Goal: Task Accomplishment & Management: Manage account settings

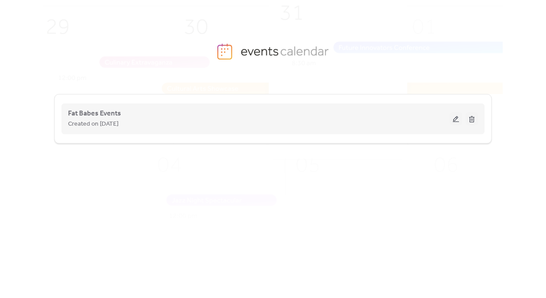
click at [454, 118] on button at bounding box center [455, 118] width 12 height 13
click at [457, 121] on button at bounding box center [455, 118] width 12 height 13
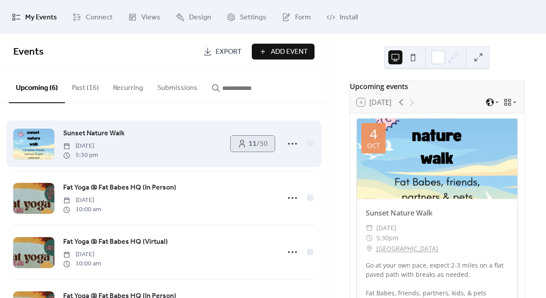
click at [254, 148] on span "11 / 50" at bounding box center [258, 144] width 19 height 11
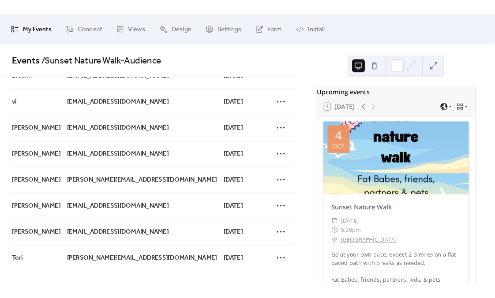
scroll to position [140, 0]
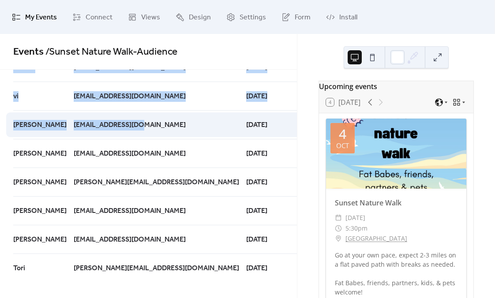
drag, startPoint x: 16, startPoint y: 69, endPoint x: 146, endPoint y: 133, distance: 144.7
click at [146, 133] on div "Events / Sunset Nature Walk - Audience Name Email Date Alexandra Foote-Jones [E…" at bounding box center [148, 166] width 297 height 264
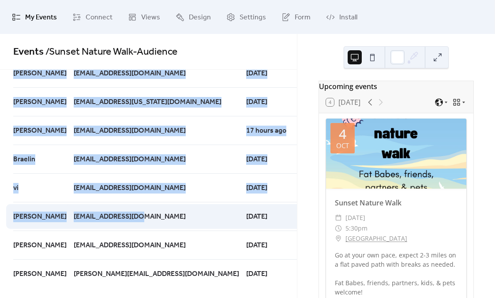
scroll to position [0, 0]
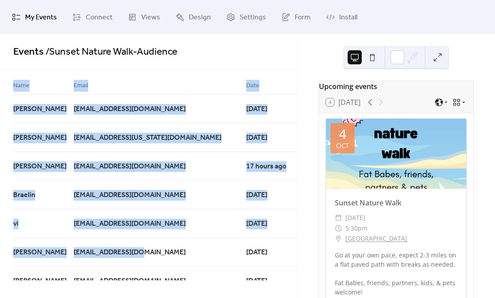
click at [31, 91] on div "Name" at bounding box center [43, 87] width 60 height 14
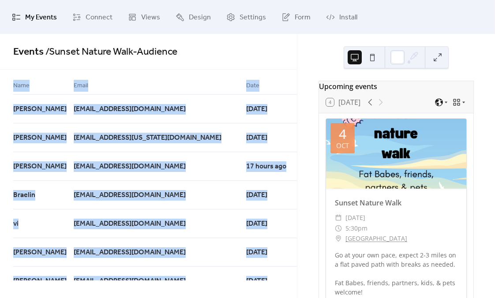
scroll to position [140, 0]
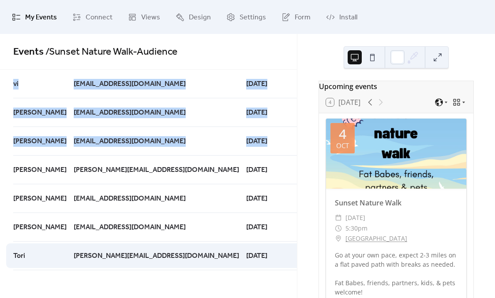
drag, startPoint x: 12, startPoint y: 84, endPoint x: 249, endPoint y: 262, distance: 296.1
click at [249, 262] on div "Name Email Date Alexandra Foote-Jones [EMAIL_ADDRESS][DOMAIN_NAME] [DATE] [PERS…" at bounding box center [148, 175] width 297 height 211
copy div "Name Email Date Alexandra Foote-Jones [EMAIL_ADDRESS][DOMAIN_NAME] [DATE] [PERS…"
